Goal: Complete application form: Complete application form

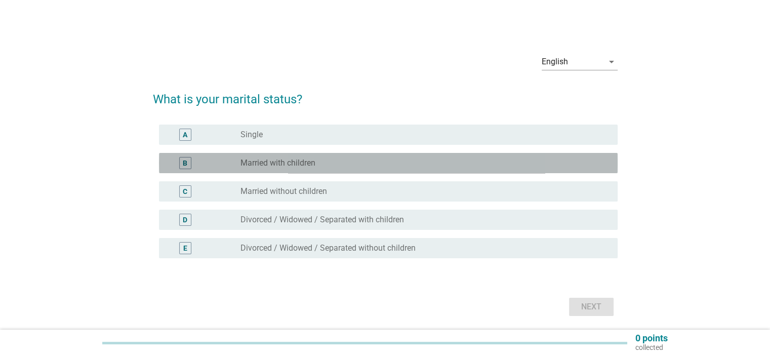
click at [298, 163] on label "Married with children" at bounding box center [277, 163] width 75 height 10
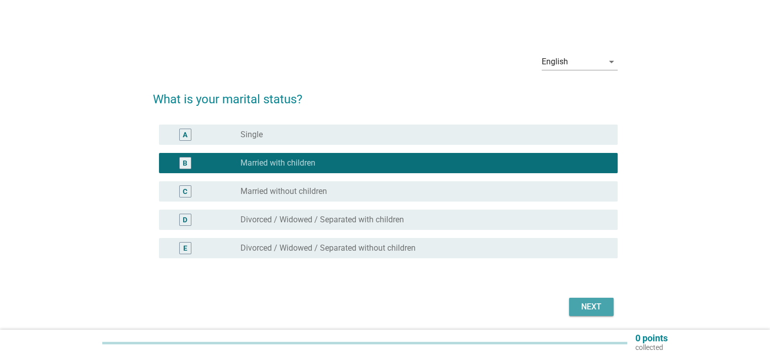
click at [584, 312] on div "Next" at bounding box center [591, 307] width 28 height 12
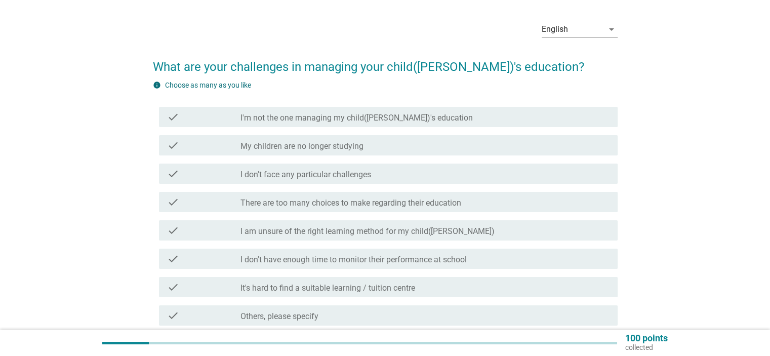
scroll to position [51, 0]
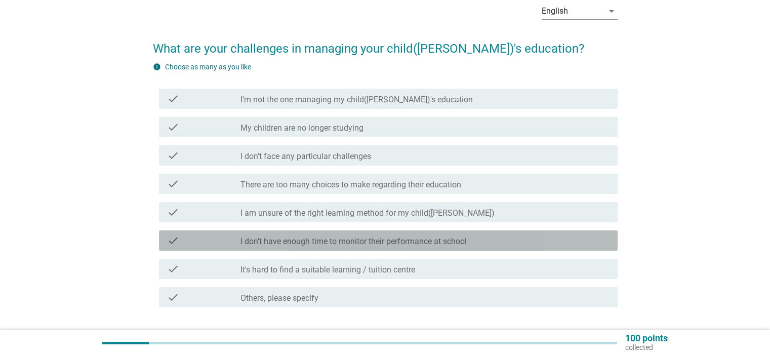
click at [387, 243] on label "I don't have enough time to monitor their performance at school" at bounding box center [353, 241] width 226 height 10
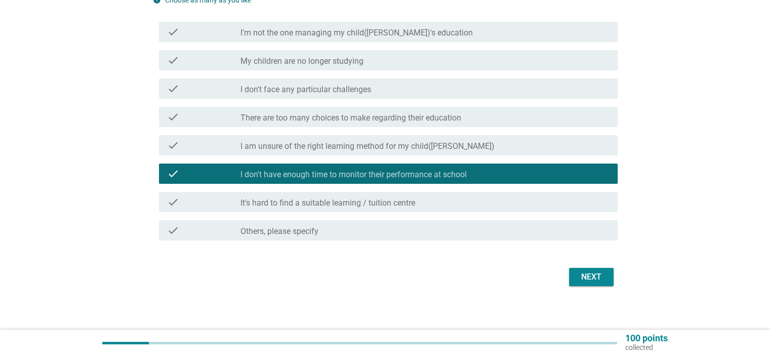
scroll to position [122, 0]
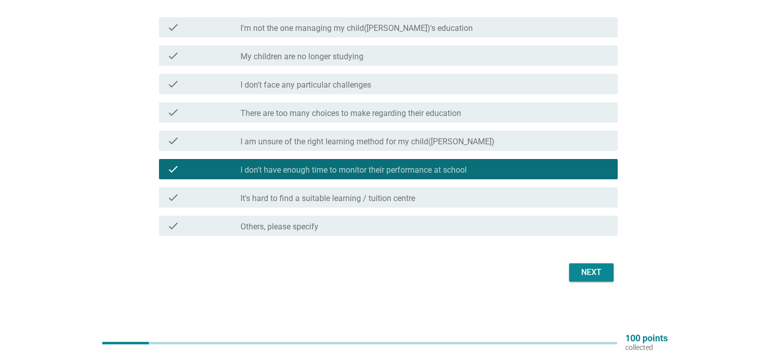
click at [595, 273] on div "Next" at bounding box center [591, 272] width 28 height 12
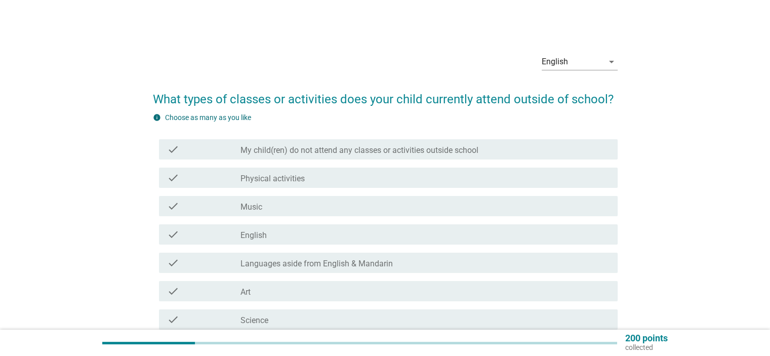
click at [298, 206] on div "check_box_outline_blank Music" at bounding box center [424, 206] width 368 height 12
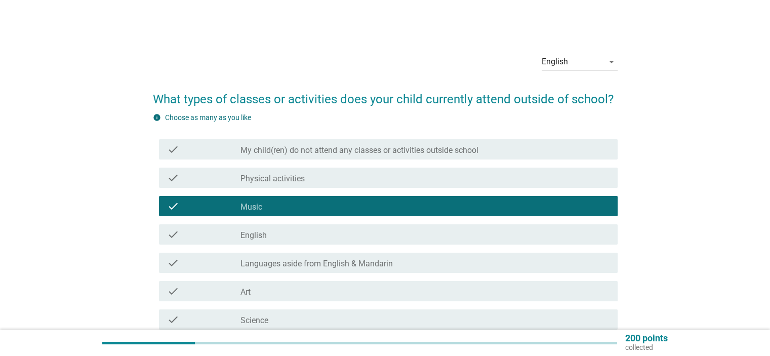
click at [295, 235] on div "check_box_outline_blank English" at bounding box center [424, 234] width 368 height 12
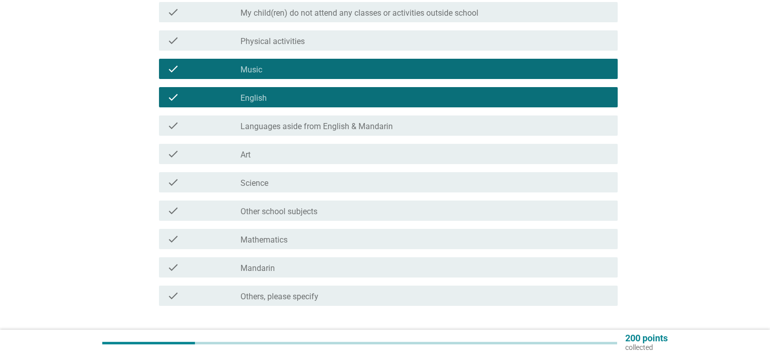
scroll to position [152, 0]
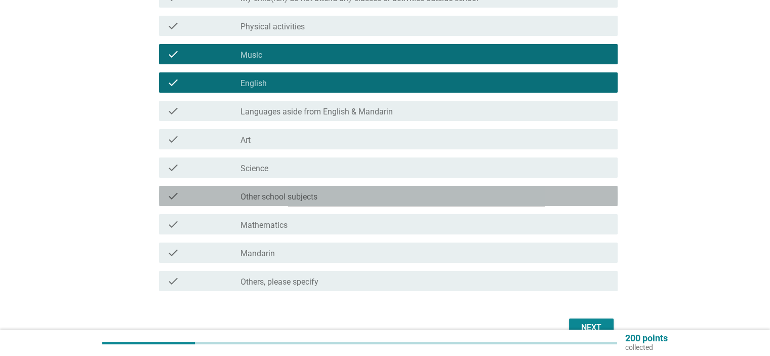
click at [373, 192] on div "check_box_outline_blank Other school subjects" at bounding box center [424, 196] width 368 height 12
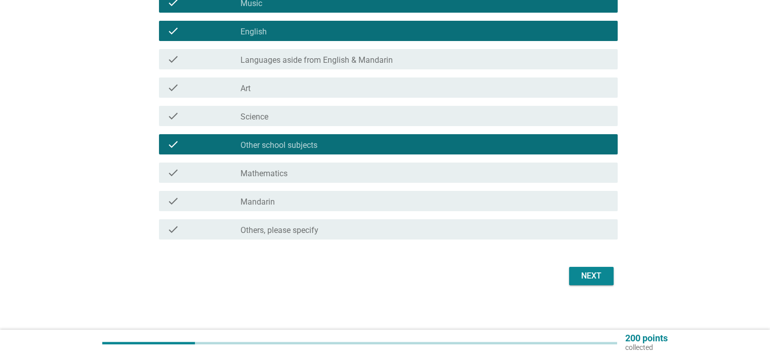
scroll to position [207, 0]
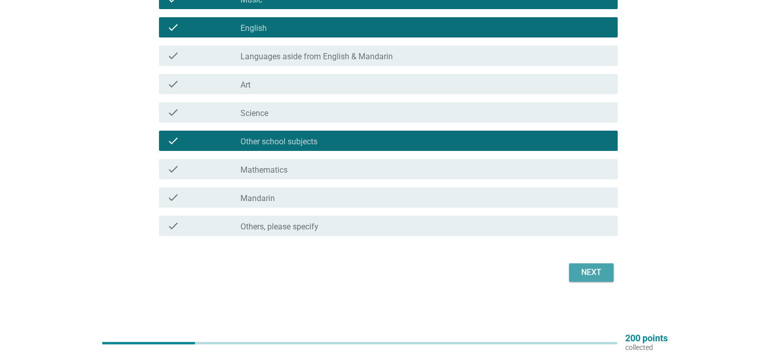
click at [599, 269] on div "Next" at bounding box center [591, 272] width 28 height 12
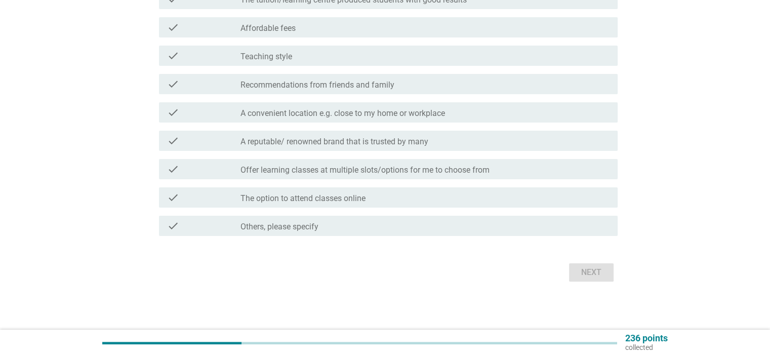
scroll to position [0, 0]
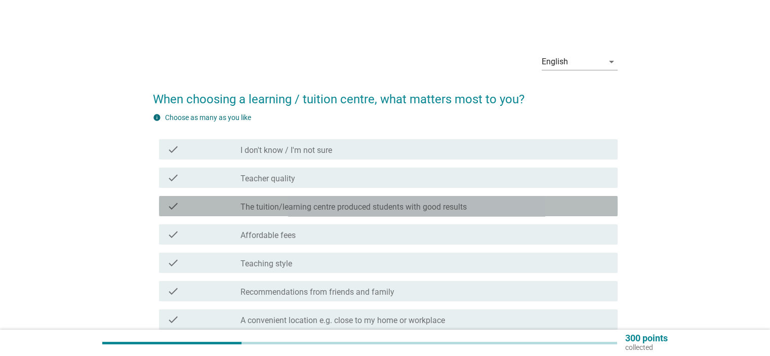
click at [471, 201] on div "check_box_outline_blank The tuition/learning centre produced students with good…" at bounding box center [424, 206] width 368 height 12
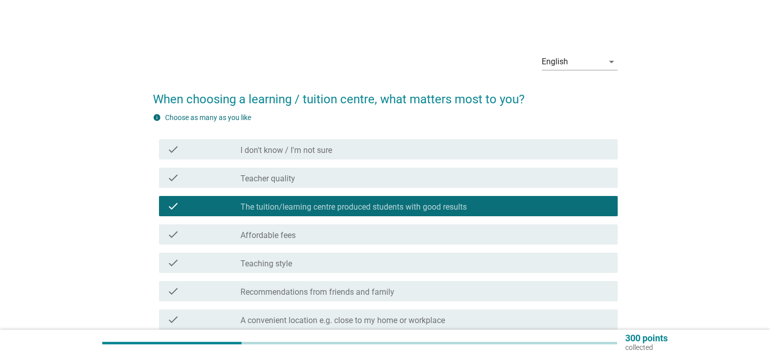
click at [303, 235] on div "check_box_outline_blank Affordable fees" at bounding box center [424, 234] width 368 height 12
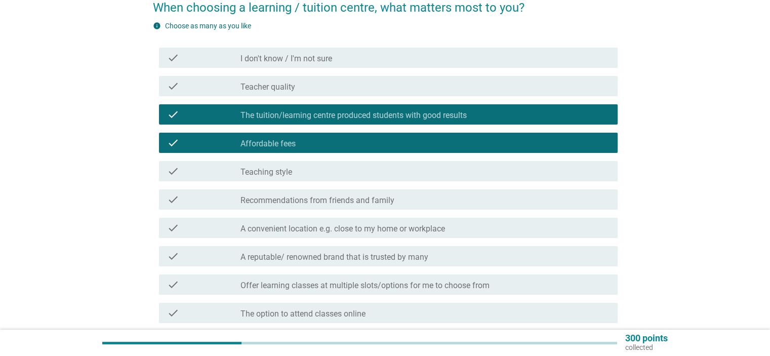
scroll to position [101, 0]
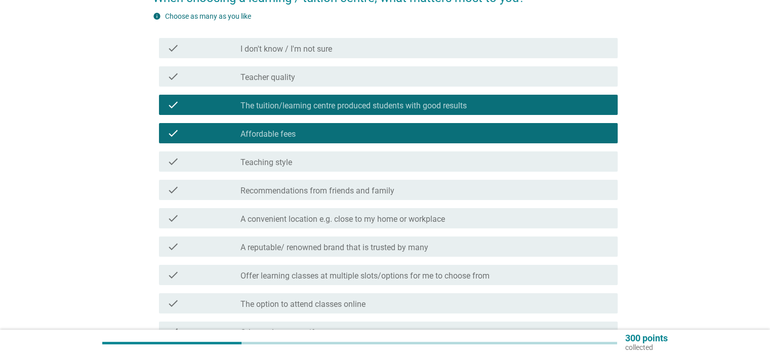
click at [395, 193] on div "check_box_outline_blank Recommendations from friends and family" at bounding box center [424, 190] width 368 height 12
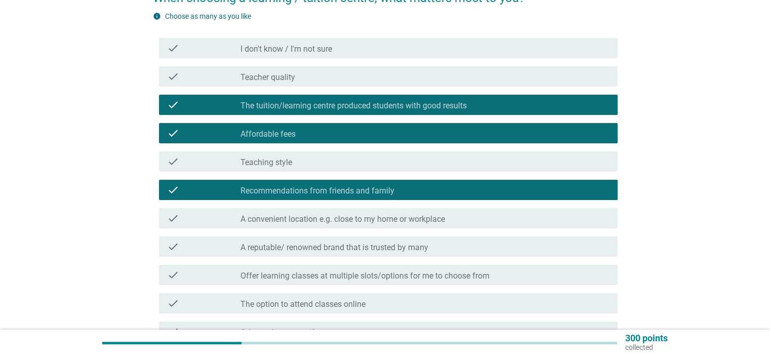
scroll to position [152, 0]
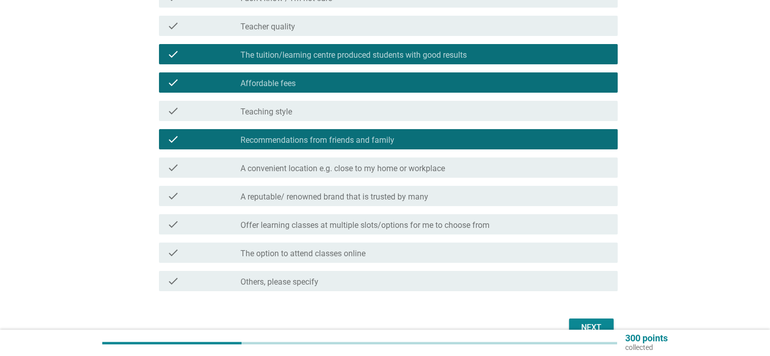
click at [420, 184] on div "check check_box_outline_blank A reputable/ renowned brand that is trusted by ma…" at bounding box center [385, 196] width 465 height 28
click at [418, 191] on div "check_box_outline_blank A reputable/ renowned brand that is trusted by many" at bounding box center [424, 196] width 368 height 12
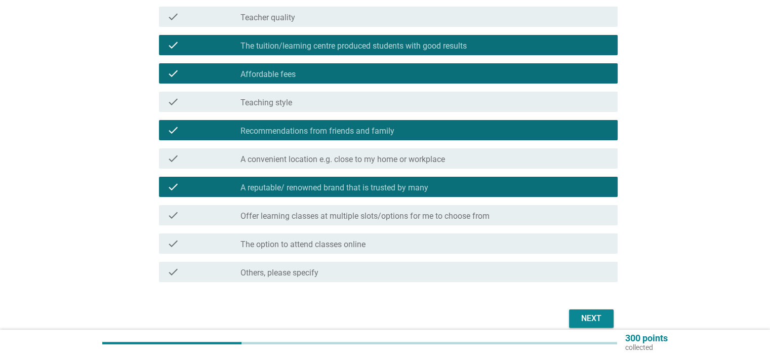
scroll to position [207, 0]
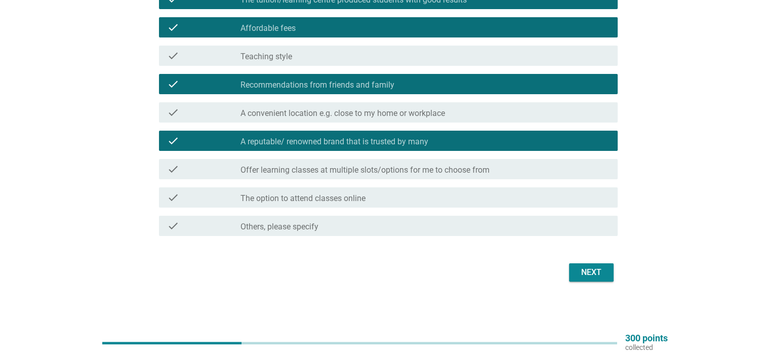
click at [582, 269] on div "Next" at bounding box center [591, 272] width 28 height 12
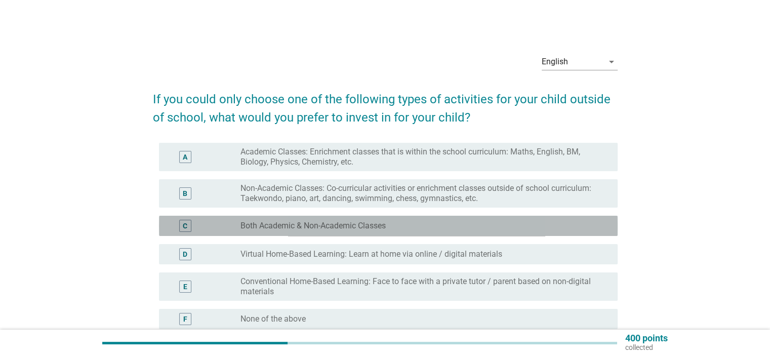
click at [540, 232] on div "C radio_button_unchecked Both Academic & Non-Academic Classes" at bounding box center [388, 226] width 459 height 20
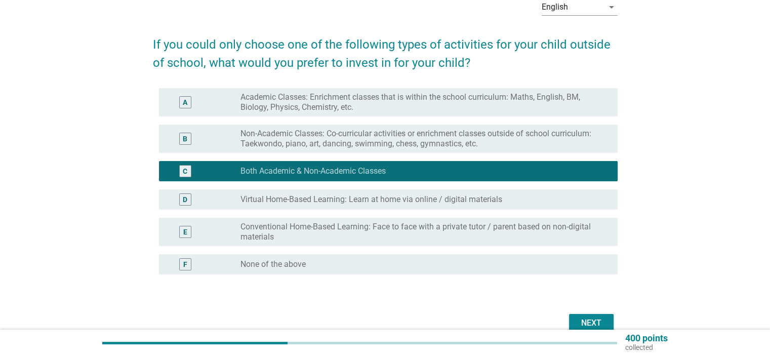
scroll to position [105, 0]
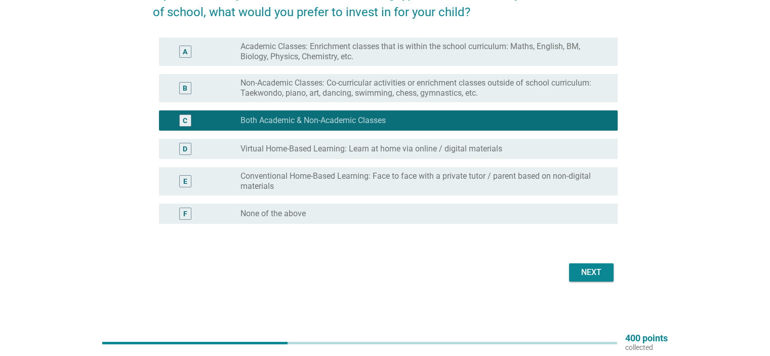
click at [587, 271] on div "Next" at bounding box center [591, 272] width 28 height 12
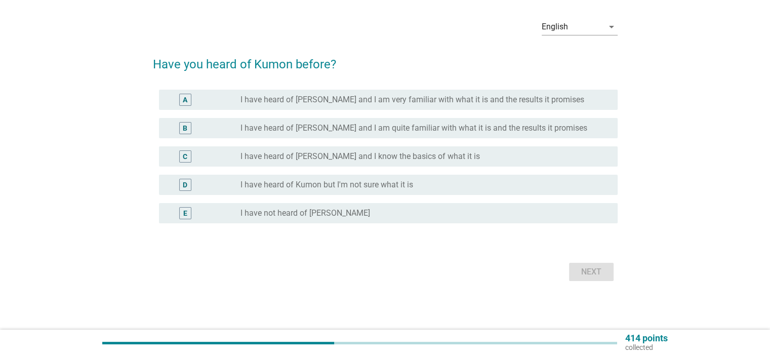
scroll to position [0, 0]
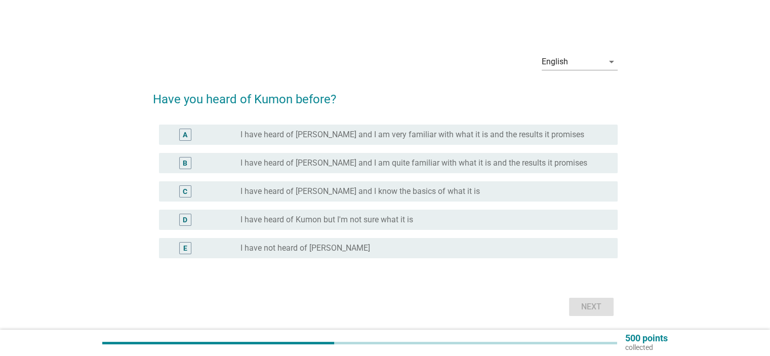
click at [387, 222] on label "I have heard of Kumon but I'm not sure what it is" at bounding box center [326, 220] width 173 height 10
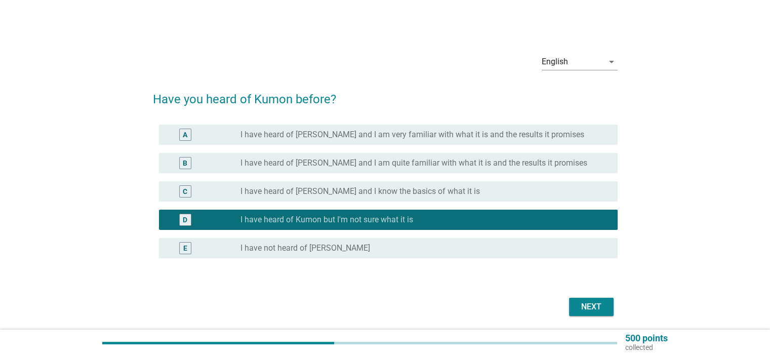
click at [603, 299] on button "Next" at bounding box center [591, 307] width 45 height 18
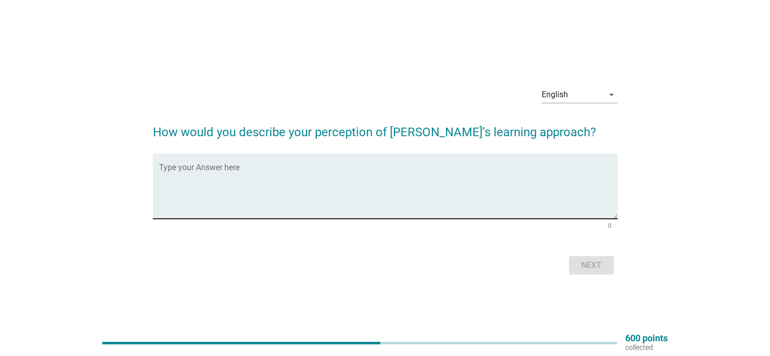
click at [400, 177] on textarea "Type your Answer here" at bounding box center [388, 191] width 459 height 53
type textarea "no idea on what kumon do"
click at [605, 260] on div "Next" at bounding box center [591, 265] width 28 height 12
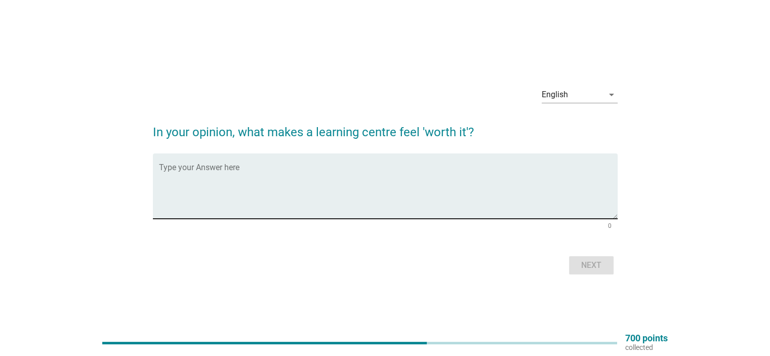
click at [445, 159] on div "Type your Answer here" at bounding box center [388, 185] width 459 height 65
click at [220, 174] on textarea "bring out the kidsinterest and" at bounding box center [388, 191] width 459 height 53
click at [269, 172] on textarea "bring out the kids interest and" at bounding box center [388, 191] width 459 height 53
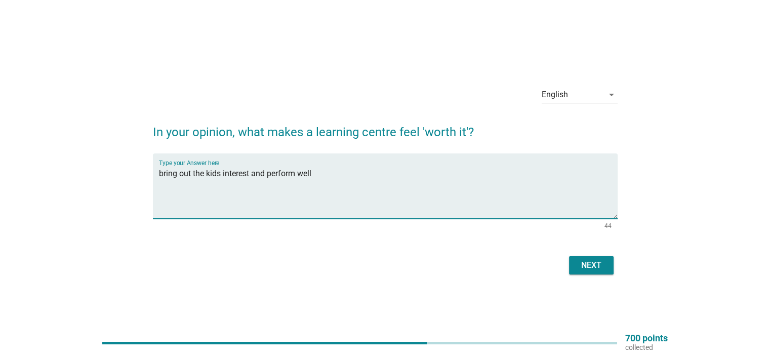
type textarea "bring out the kids interest and perform well"
click at [591, 246] on form "In your opinion, what makes a learning centre feel 'worth it'? Type your Answer…" at bounding box center [385, 195] width 465 height 164
click at [600, 273] on button "Next" at bounding box center [591, 265] width 45 height 18
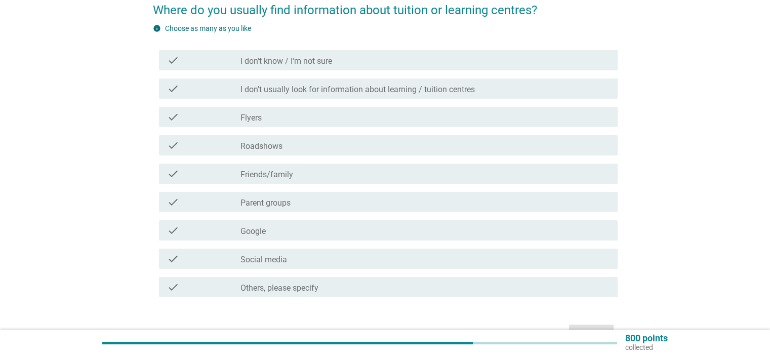
scroll to position [150, 0]
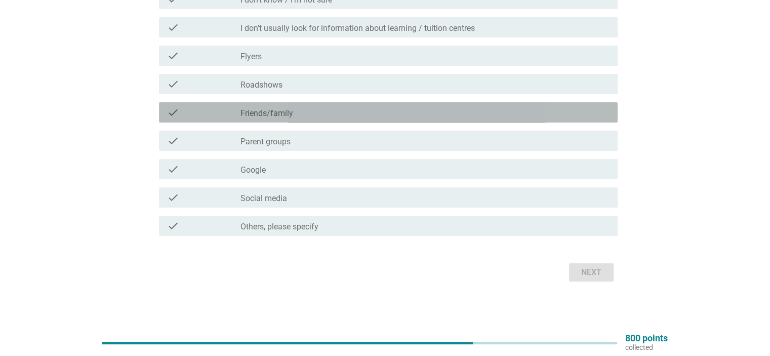
click at [288, 113] on label "Friends/family" at bounding box center [266, 113] width 53 height 10
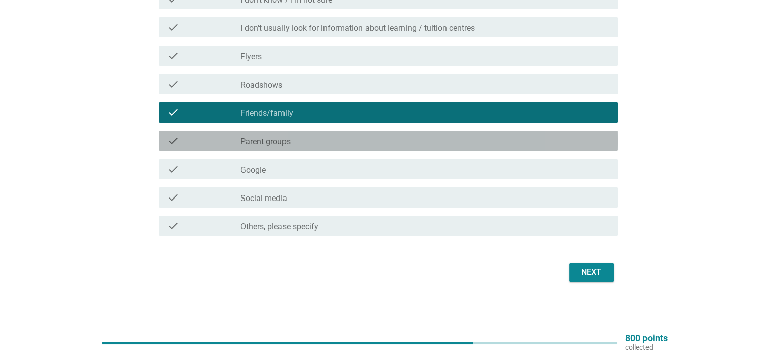
click at [310, 149] on div "check check_box_outline_blank Parent groups" at bounding box center [388, 141] width 459 height 20
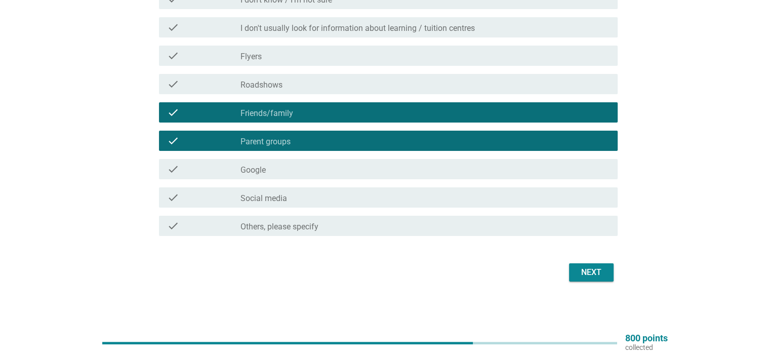
click at [318, 197] on div "check_box_outline_blank Social media" at bounding box center [424, 197] width 368 height 12
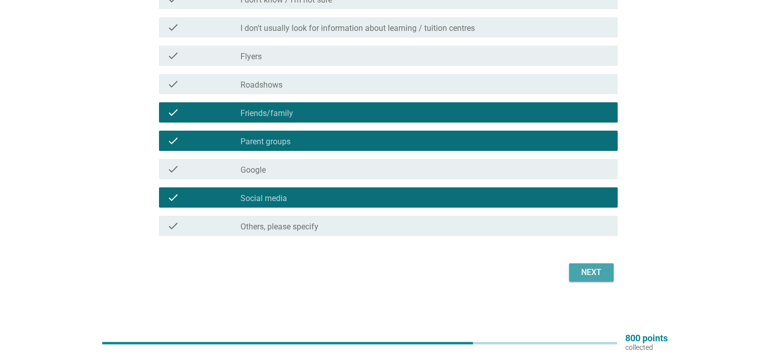
click at [592, 273] on div "Next" at bounding box center [591, 272] width 28 height 12
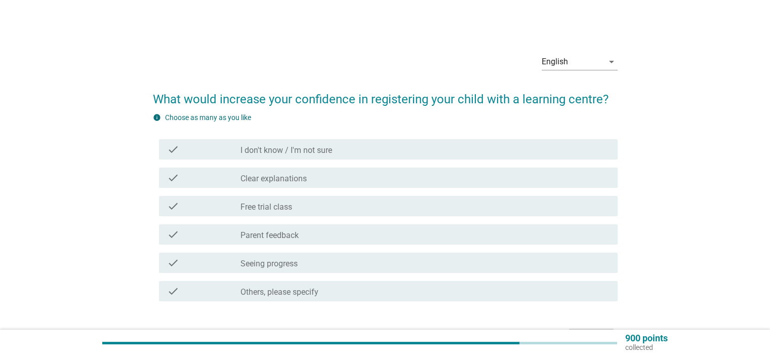
click at [366, 178] on div "check_box_outline_blank Clear explanations" at bounding box center [424, 178] width 368 height 12
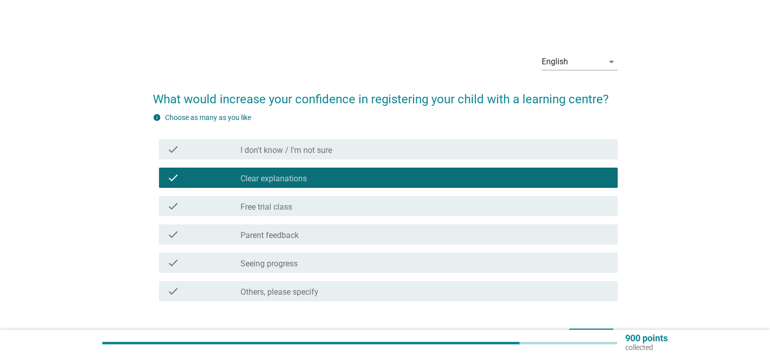
click at [389, 231] on div "check_box_outline_blank Parent feedback" at bounding box center [424, 234] width 368 height 12
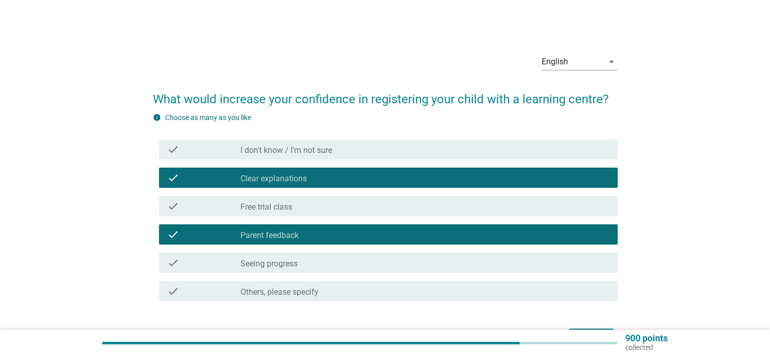
click at [390, 259] on div "check_box_outline_blank Seeing progress" at bounding box center [424, 263] width 368 height 12
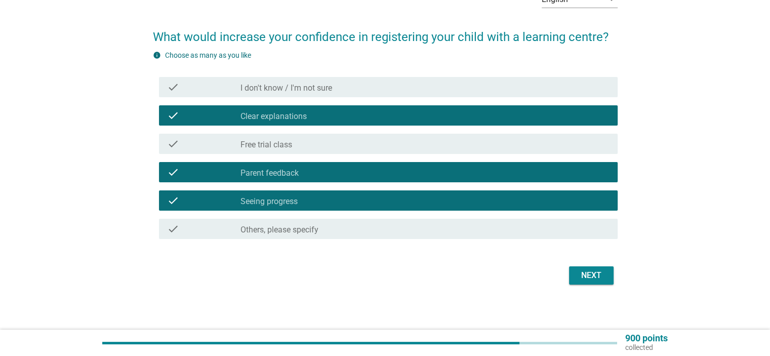
scroll to position [65, 0]
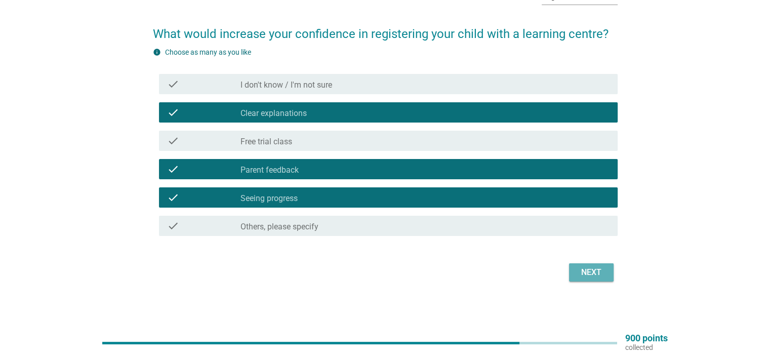
drag, startPoint x: 594, startPoint y: 267, endPoint x: 638, endPoint y: 274, distance: 44.6
click at [593, 267] on div "Next" at bounding box center [591, 272] width 28 height 12
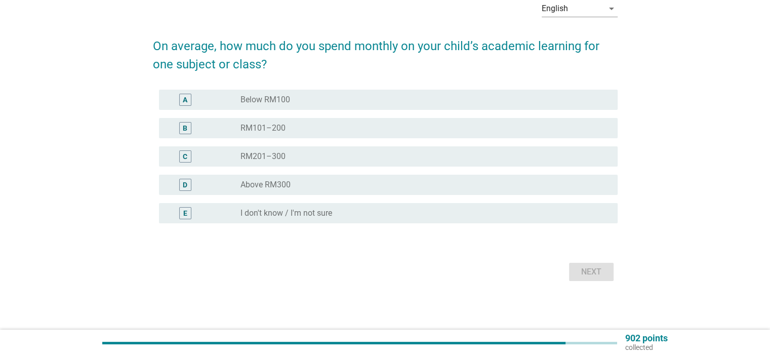
scroll to position [0, 0]
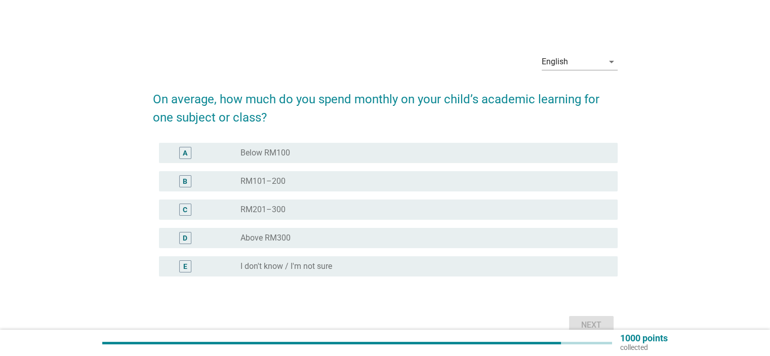
click at [328, 184] on div "radio_button_unchecked RM101–200" at bounding box center [420, 181] width 360 height 10
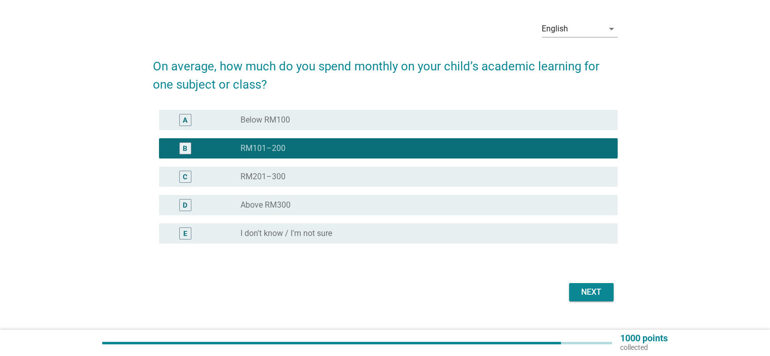
scroll to position [51, 0]
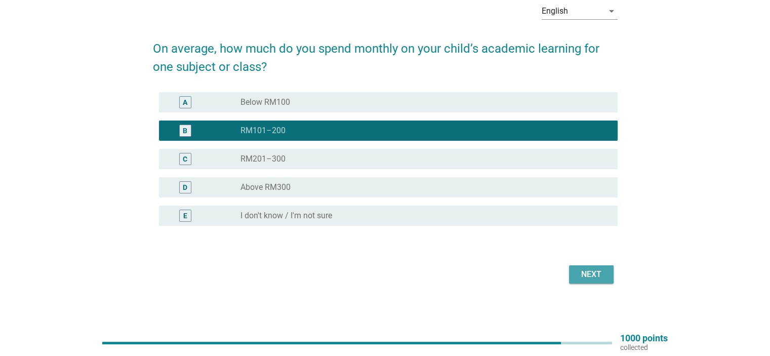
click at [598, 280] on div "Next" at bounding box center [591, 274] width 28 height 12
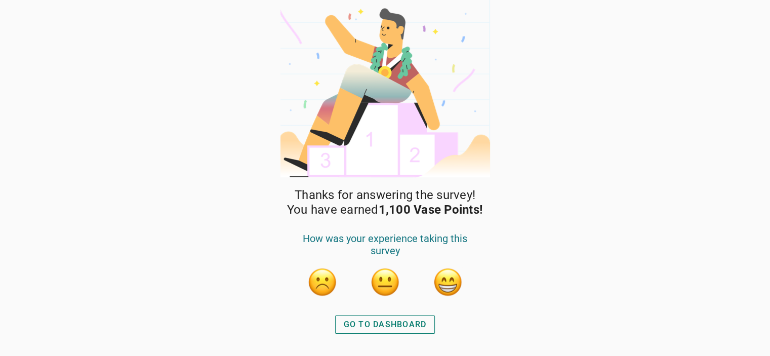
click at [398, 321] on div "GO TO DASHBOARD" at bounding box center [385, 324] width 83 height 12
